Goal: Transaction & Acquisition: Purchase product/service

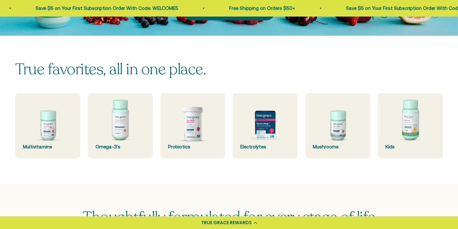
scroll to position [130, 0]
click at [49, 138] on img at bounding box center [47, 125] width 69 height 69
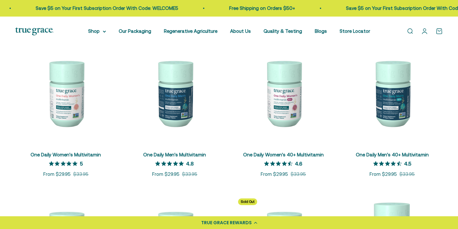
scroll to position [131, 0]
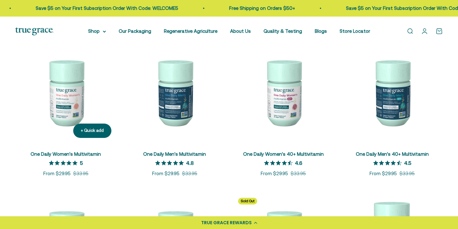
click at [59, 112] on img at bounding box center [65, 92] width 101 height 101
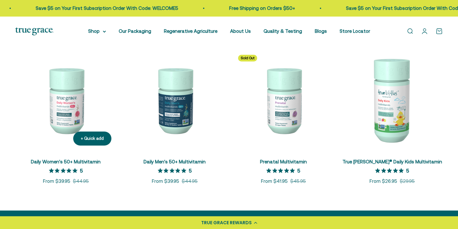
scroll to position [274, 0]
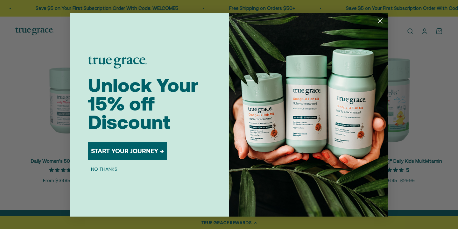
click at [380, 20] on icon "Close dialog" at bounding box center [380, 20] width 4 height 4
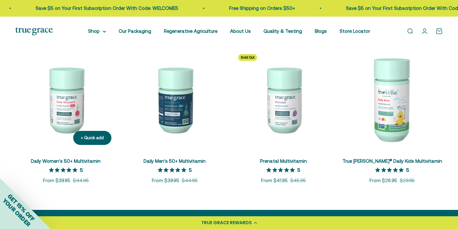
click at [70, 119] on img at bounding box center [65, 99] width 101 height 101
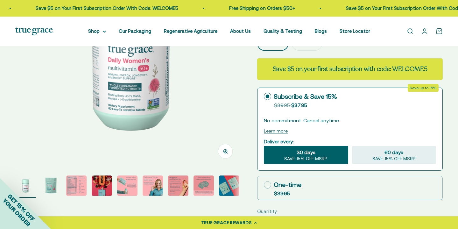
scroll to position [121, 0]
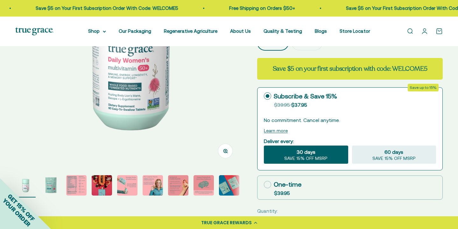
click at [69, 196] on img "Go to item 3" at bounding box center [76, 185] width 20 height 20
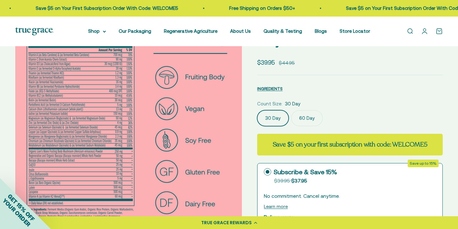
scroll to position [45, 0]
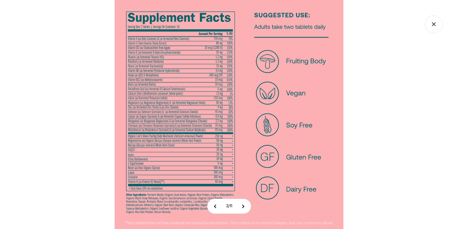
click at [434, 22] on icon "Close gallery" at bounding box center [434, 24] width 18 height 18
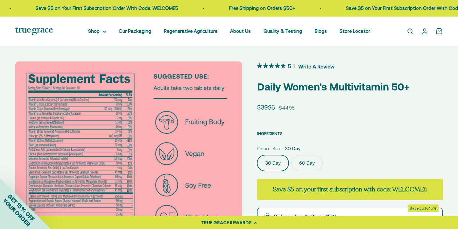
scroll to position [0, 0]
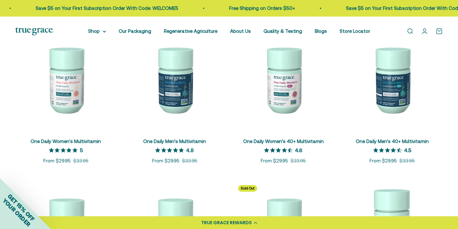
scroll to position [144, 0]
click at [67, 91] on img at bounding box center [65, 79] width 101 height 101
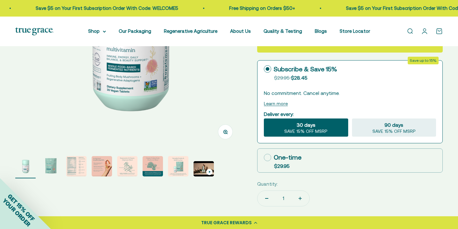
scroll to position [140, 0]
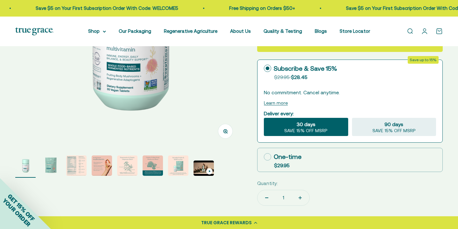
click at [75, 176] on img "Go to item 3" at bounding box center [76, 165] width 20 height 20
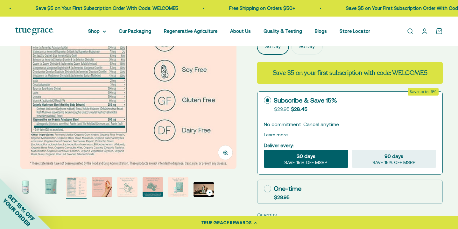
scroll to position [103, 0]
